Goal: Transaction & Acquisition: Purchase product/service

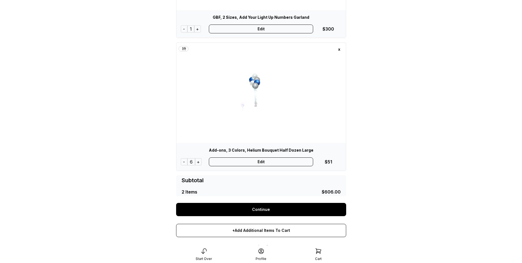
scroll to position [169, 0]
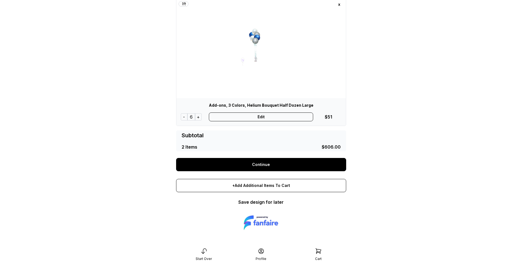
click at [263, 164] on link "Continue" at bounding box center [261, 164] width 170 height 13
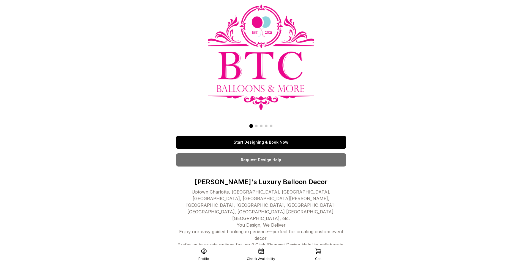
click at [238, 141] on link "Start Designing & Book Now" at bounding box center [261, 141] width 170 height 13
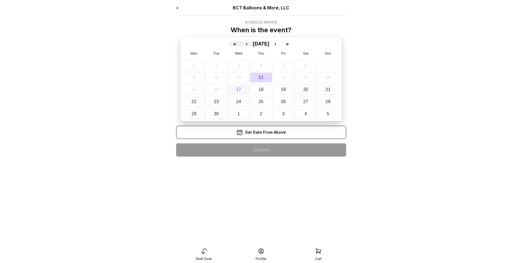
click at [239, 90] on abbr "17" at bounding box center [238, 89] width 5 height 5
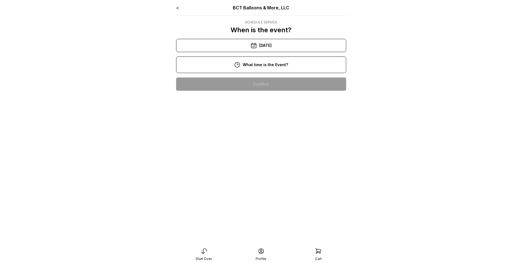
click at [266, 104] on div "11:00 am" at bounding box center [261, 101] width 161 height 13
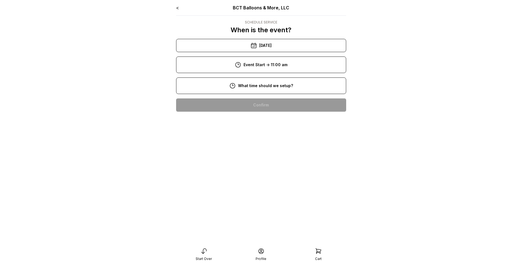
click at [262, 102] on div "8:00 am" at bounding box center [261, 104] width 161 height 13
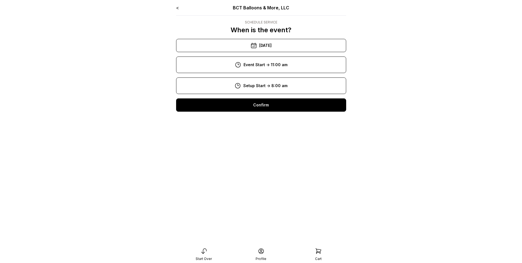
drag, startPoint x: 264, startPoint y: 105, endPoint x: 250, endPoint y: 118, distance: 18.9
click at [265, 105] on div "Confirm" at bounding box center [261, 104] width 170 height 13
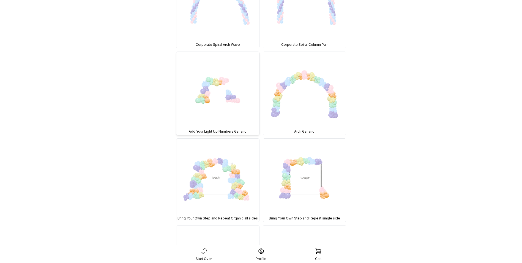
scroll to position [3849, 0]
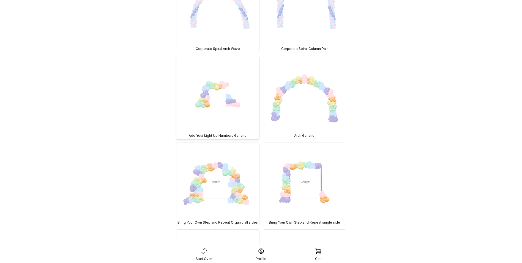
click at [223, 84] on img at bounding box center [217, 97] width 83 height 83
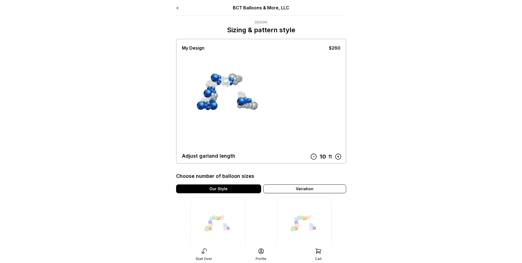
click at [338, 157] on icon at bounding box center [337, 156] width 7 height 7
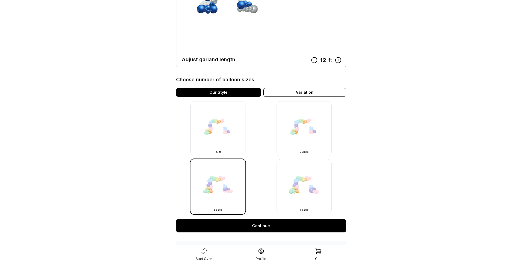
scroll to position [110, 0]
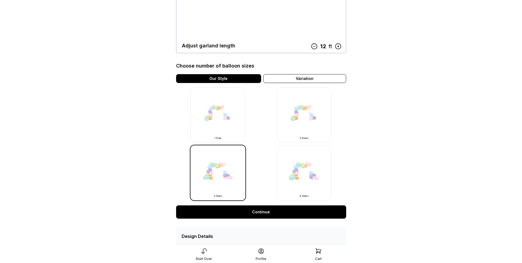
click at [299, 119] on img at bounding box center [304, 114] width 55 height 55
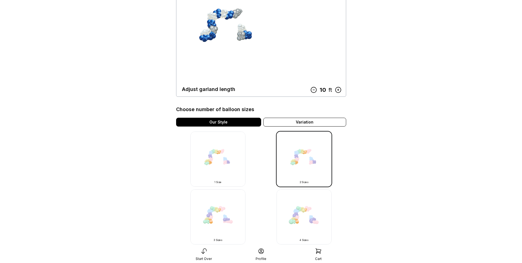
scroll to position [83, 0]
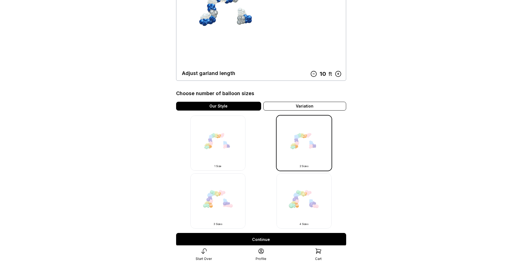
drag, startPoint x: 262, startPoint y: 240, endPoint x: 239, endPoint y: 224, distance: 27.5
click at [262, 240] on link "Continue" at bounding box center [261, 239] width 170 height 13
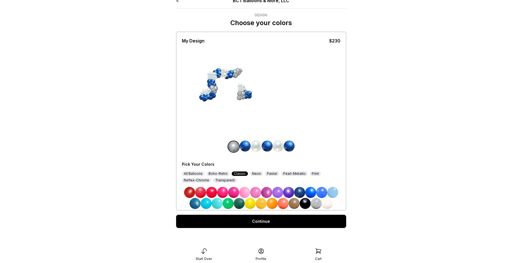
scroll to position [11, 0]
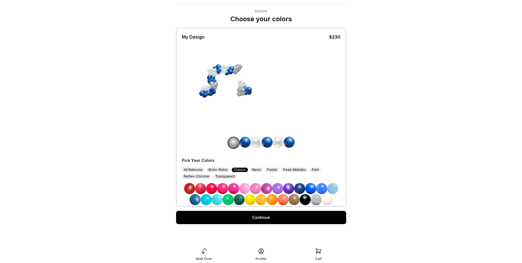
click at [272, 217] on link "Continue" at bounding box center [261, 217] width 170 height 13
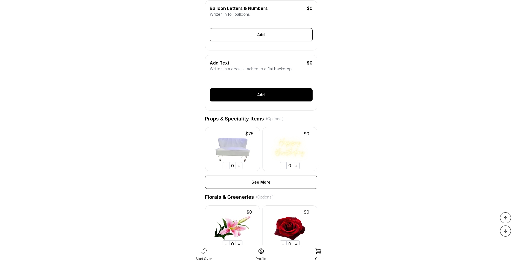
scroll to position [55, 0]
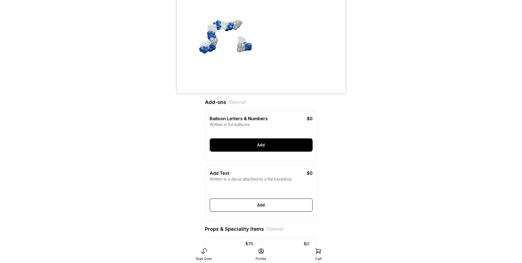
click at [255, 151] on div "Add" at bounding box center [261, 144] width 103 height 13
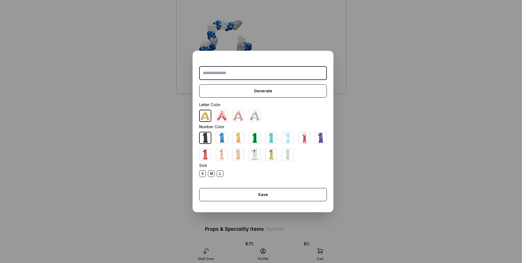
click at [253, 116] on img at bounding box center [254, 115] width 11 height 11
click at [248, 76] on input "text" at bounding box center [263, 73] width 128 height 14
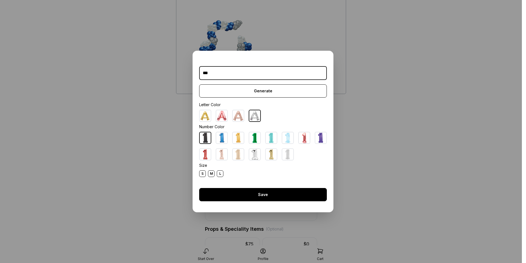
type input "***"
click at [228, 197] on div "Save" at bounding box center [263, 194] width 128 height 13
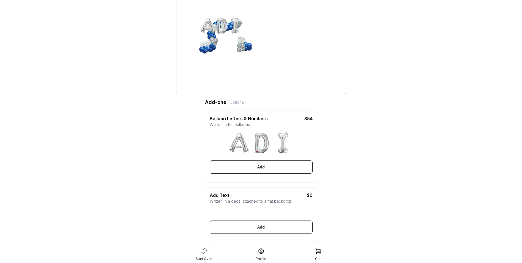
click at [255, 141] on img at bounding box center [261, 143] width 22 height 22
click at [256, 170] on div "Add" at bounding box center [261, 166] width 103 height 13
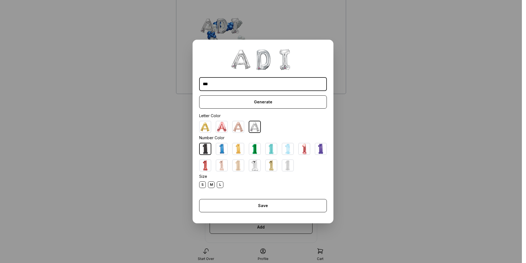
click at [201, 185] on div "S" at bounding box center [202, 184] width 7 height 7
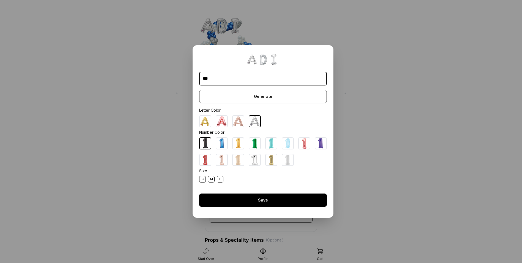
click at [252, 199] on div "Save" at bounding box center [263, 199] width 128 height 13
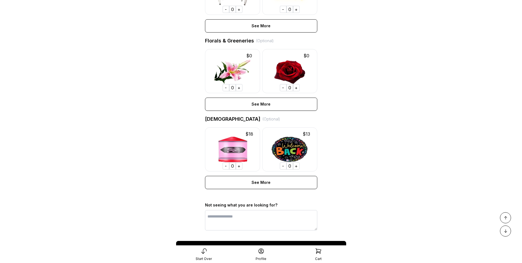
scroll to position [368, 0]
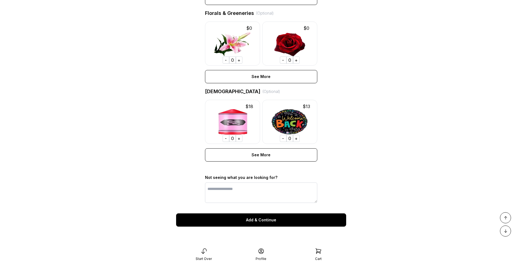
click at [253, 218] on div "Add & Continue" at bounding box center [261, 219] width 170 height 13
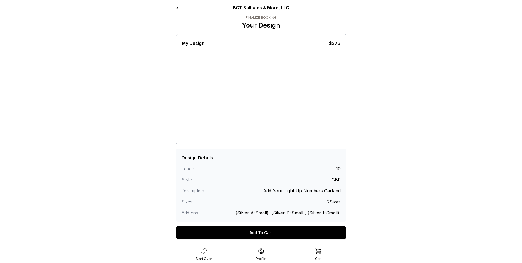
scroll to position [19, 0]
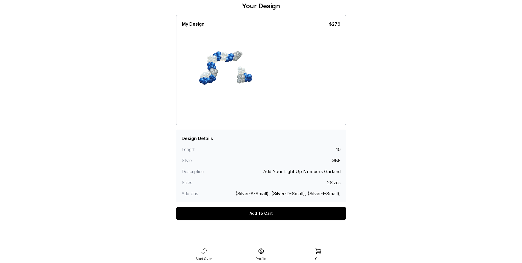
click at [263, 214] on div "Add To Cart" at bounding box center [261, 212] width 170 height 13
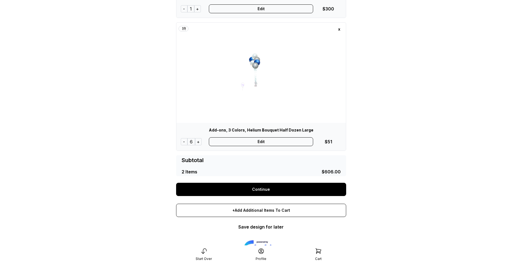
scroll to position [165, 0]
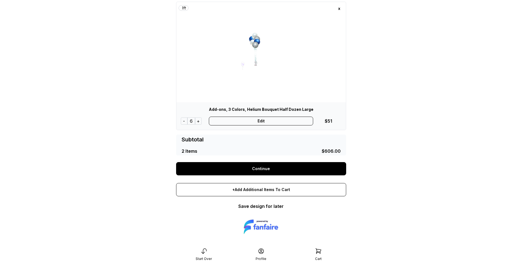
click at [252, 170] on link "Continue" at bounding box center [261, 168] width 170 height 13
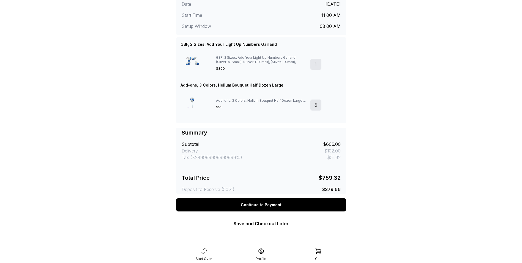
scroll to position [145, 0]
click at [259, 206] on div "Continue to Payment" at bounding box center [261, 204] width 170 height 13
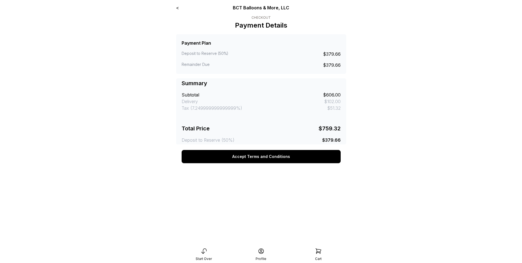
click at [255, 159] on button "Accept Terms and Conditions" at bounding box center [261, 156] width 159 height 13
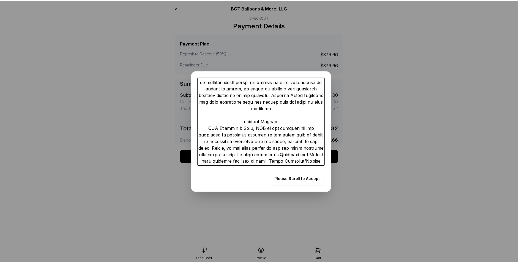
scroll to position [1189, 0]
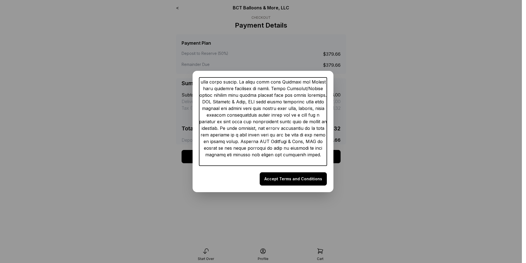
click at [294, 176] on button "Accept Terms and Conditions" at bounding box center [293, 178] width 67 height 13
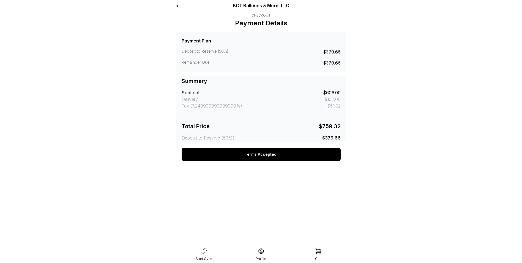
scroll to position [0, 0]
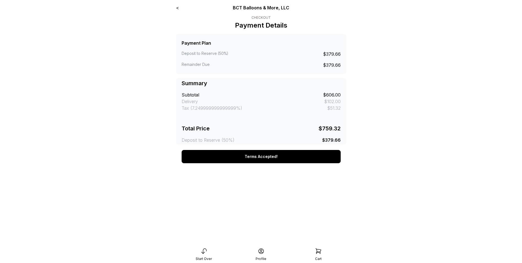
click at [261, 252] on icon at bounding box center [260, 250] width 5 height 5
